Goal: Transaction & Acquisition: Purchase product/service

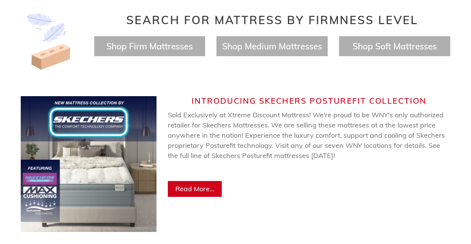
scroll to position [302, 0]
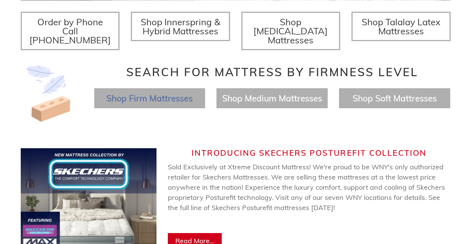
click at [182, 93] on span "Shop Firm Mattresses" at bounding box center [149, 98] width 86 height 11
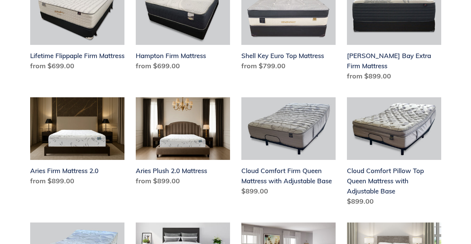
scroll to position [415, 0]
